Goal: Task Accomplishment & Management: Use online tool/utility

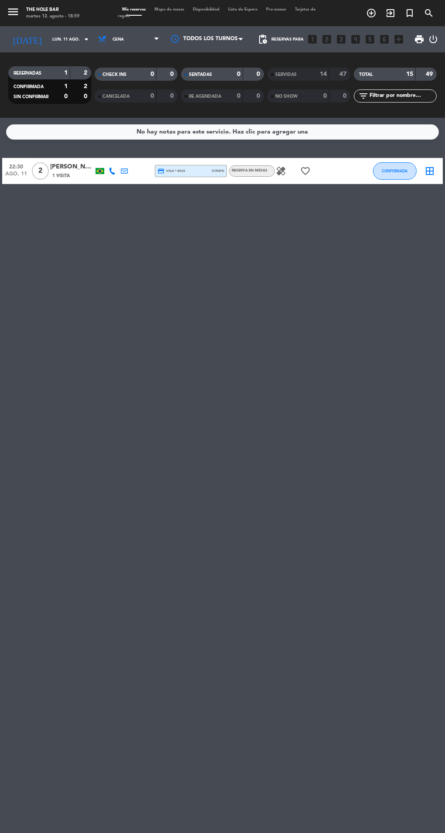
click at [48, 40] on input "lun. 11 ago." at bounding box center [76, 40] width 57 height 14
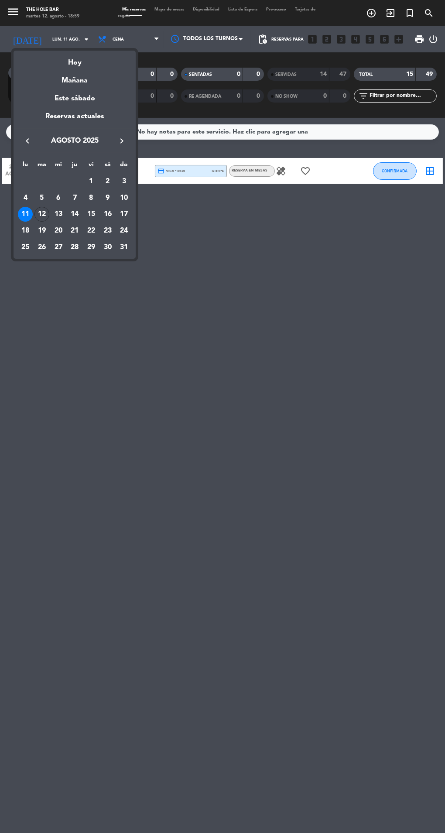
click at [70, 58] on div "Hoy" at bounding box center [75, 60] width 122 height 18
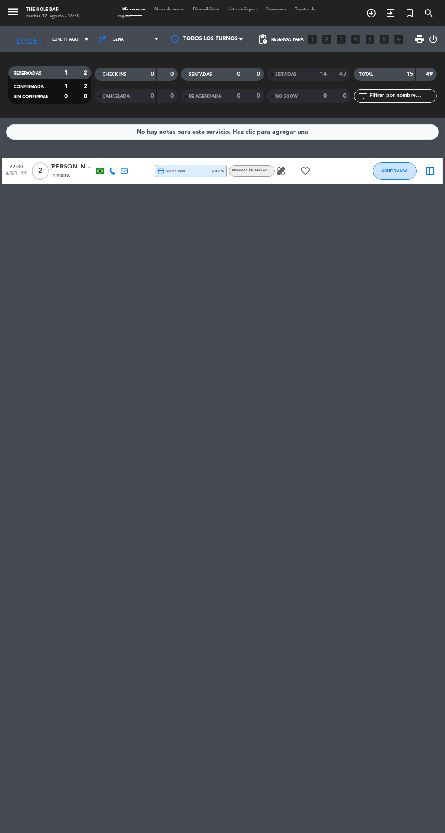
type input "[DATE] ago."
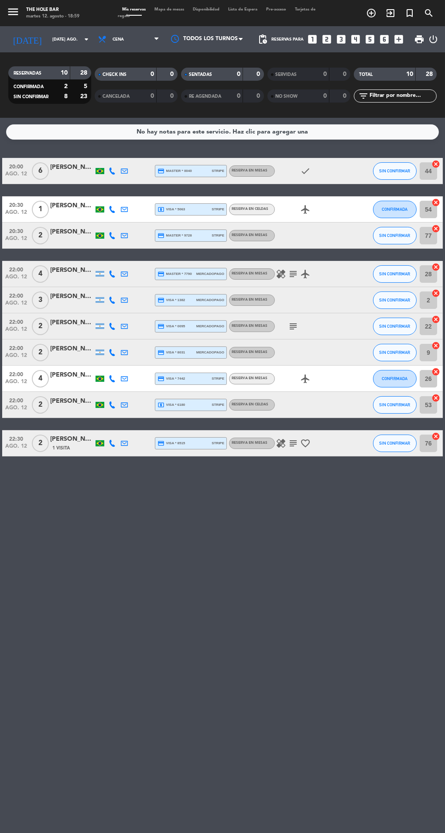
click at [418, 41] on span "print" at bounding box center [419, 39] width 10 height 10
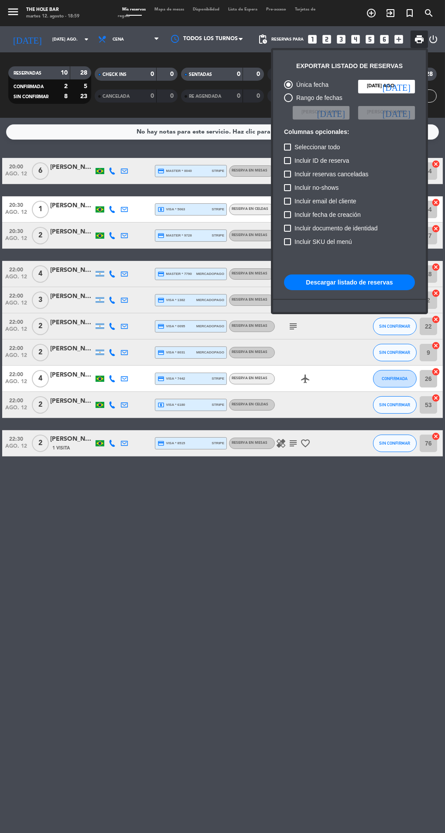
click at [322, 587] on div at bounding box center [222, 416] width 445 height 833
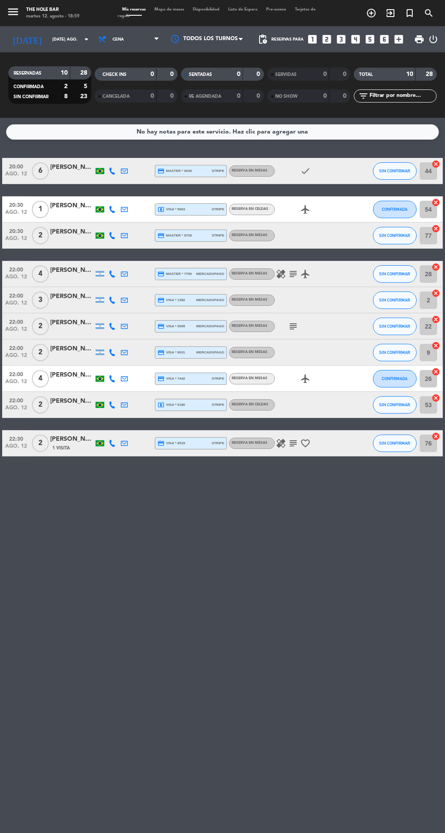
click at [371, 13] on icon "add_circle_outline" at bounding box center [371, 13] width 10 height 10
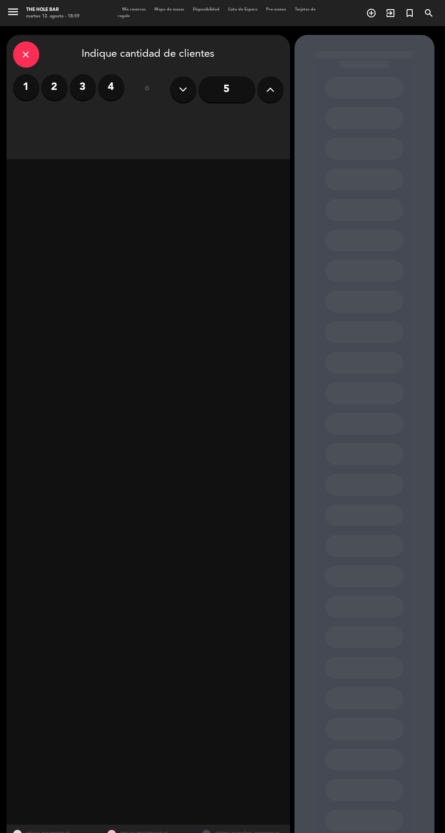
click at [34, 45] on div "close" at bounding box center [26, 54] width 26 height 26
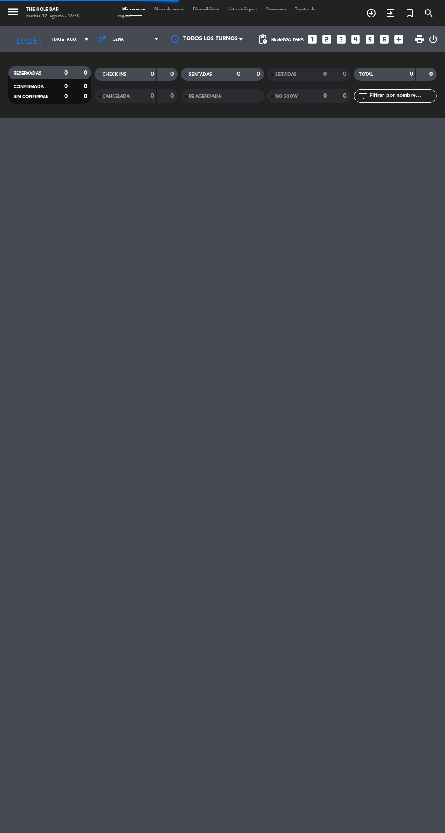
click at [418, 44] on span "print" at bounding box center [419, 39] width 10 height 10
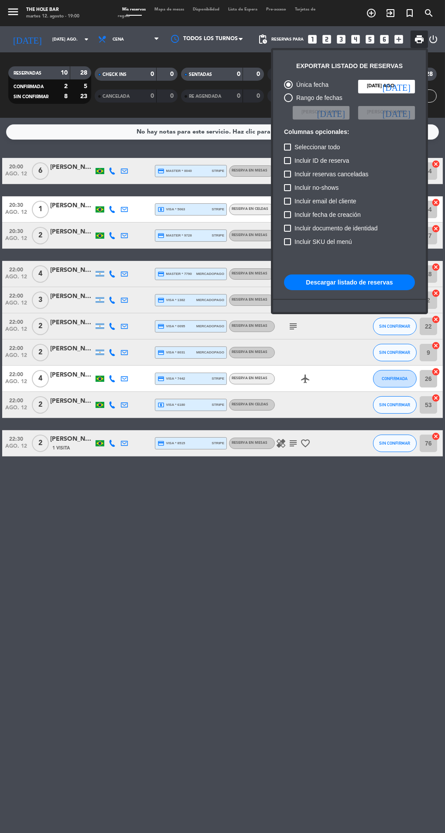
click at [349, 285] on button "Descargar listado de reservas" at bounding box center [349, 282] width 131 height 16
